Goal: Transaction & Acquisition: Purchase product/service

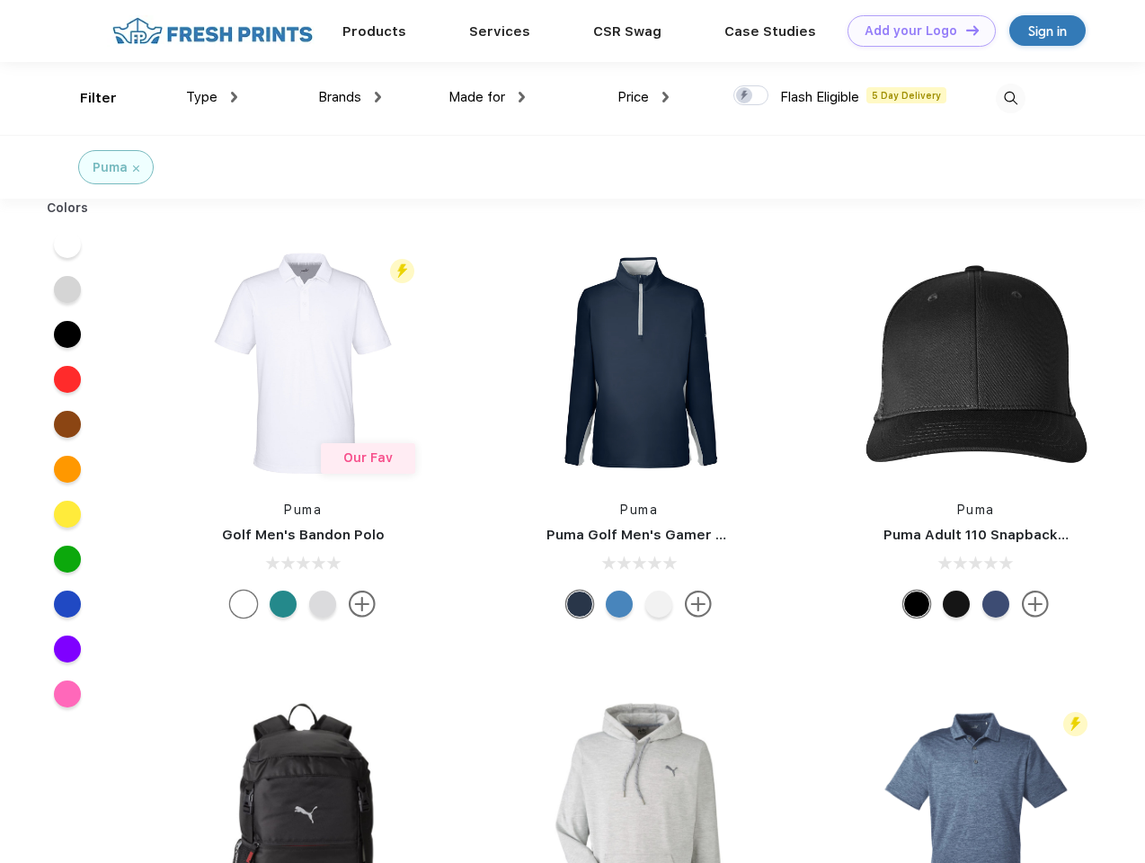
scroll to position [1, 0]
click at [915, 31] on link "Add your Logo Design Tool" at bounding box center [921, 30] width 148 height 31
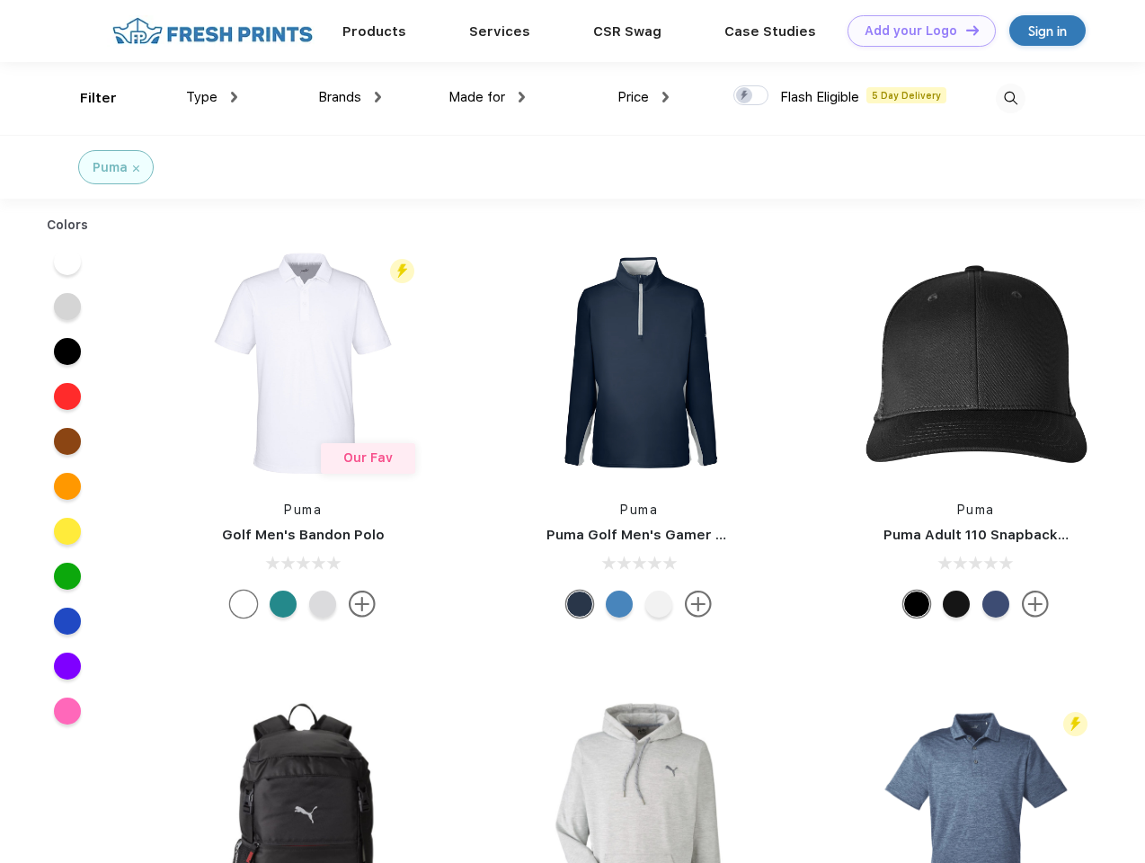
click at [0, 0] on div "Design Tool" at bounding box center [0, 0] width 0 height 0
click at [964, 30] on link "Add your Logo Design Tool" at bounding box center [921, 30] width 148 height 31
click at [86, 98] on div "Filter" at bounding box center [98, 98] width 37 height 21
click at [212, 97] on span "Type" at bounding box center [201, 97] width 31 height 16
click at [350, 97] on span "Brands" at bounding box center [339, 97] width 43 height 16
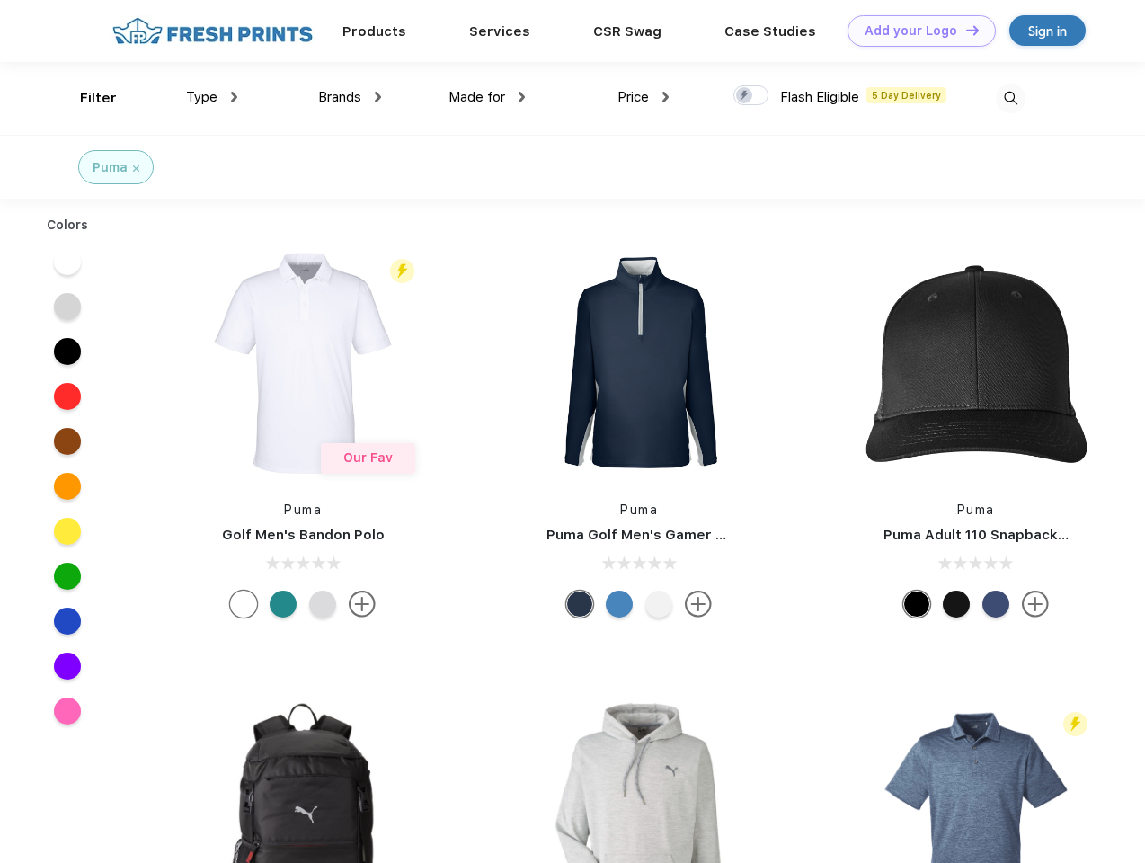
click at [487, 97] on span "Made for" at bounding box center [476, 97] width 57 height 16
click at [643, 97] on span "Price" at bounding box center [632, 97] width 31 height 16
click at [751, 96] on div at bounding box center [750, 95] width 35 height 20
click at [745, 96] on input "checkbox" at bounding box center [739, 90] width 12 height 12
click at [1010, 98] on img at bounding box center [1011, 99] width 30 height 30
